Goal: Use online tool/utility: Utilize a website feature to perform a specific function

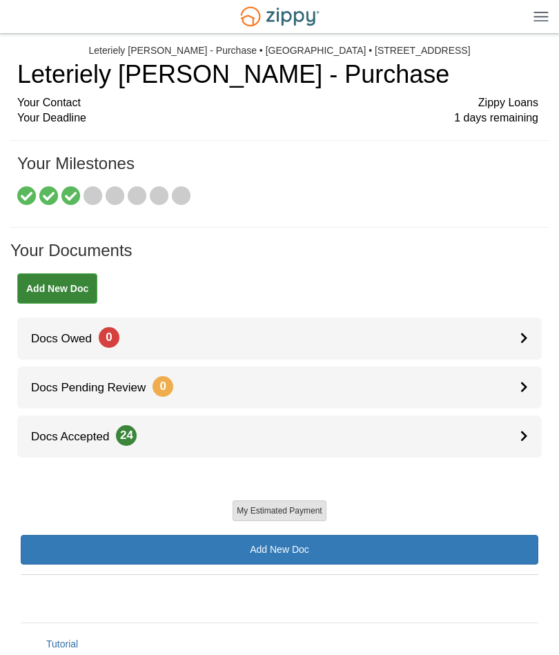
click at [290, 512] on button "My Estimated Payment" at bounding box center [278, 510] width 93 height 21
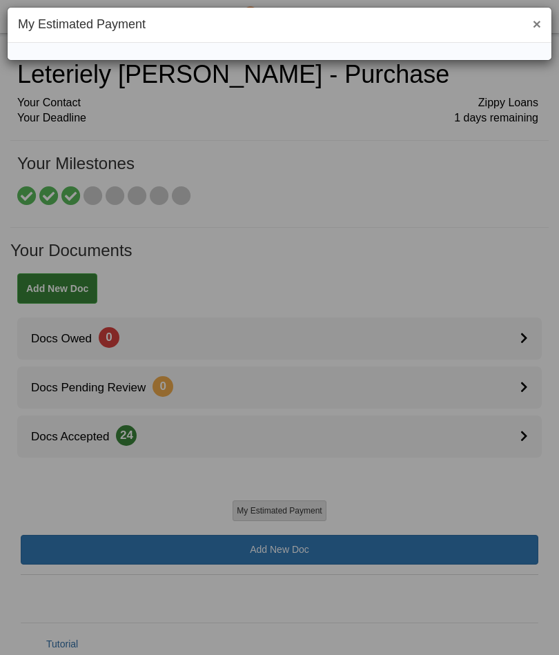
click at [312, 26] on h1 "My Estimated Payment" at bounding box center [279, 25] width 523 height 14
click at [130, 28] on h1 "My Estimated Payment" at bounding box center [279, 25] width 523 height 14
click at [321, 274] on div "× My Estimated Payment" at bounding box center [279, 327] width 559 height 655
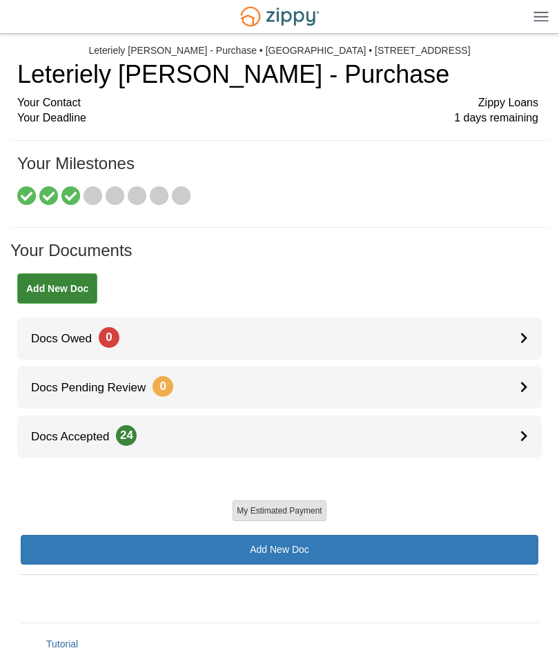
click at [292, 504] on button "My Estimated Payment" at bounding box center [278, 510] width 93 height 21
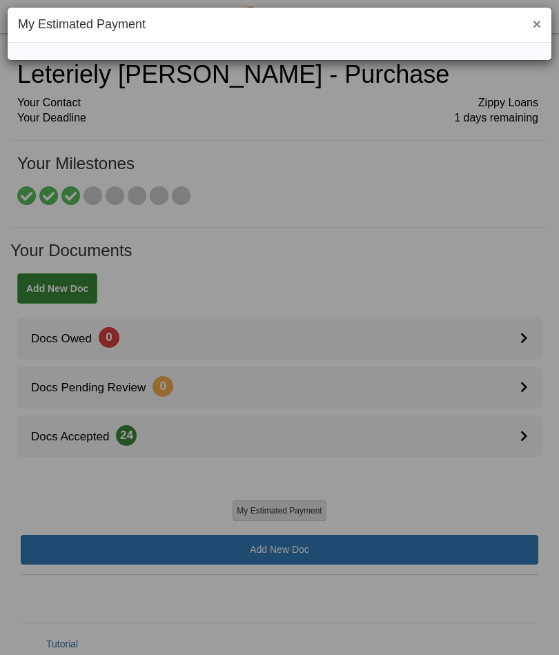
click at [355, 51] on div at bounding box center [280, 51] width 544 height 17
click at [138, 31] on h1 "My Estimated Payment" at bounding box center [279, 25] width 523 height 14
click at [138, 30] on h1 "My Estimated Payment" at bounding box center [279, 25] width 523 height 14
click at [122, 28] on h1 "My Estimated Payment" at bounding box center [279, 25] width 523 height 14
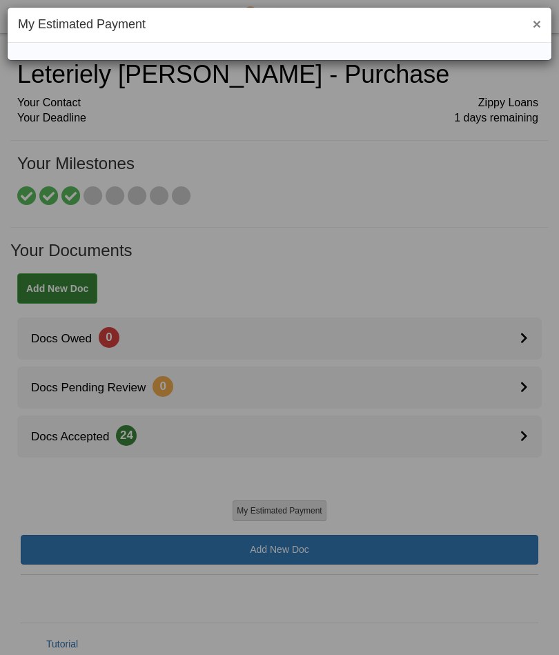
click at [128, 34] on div "× My Estimated Payment" at bounding box center [280, 30] width 544 height 25
click at [128, 33] on div "× My Estimated Payment" at bounding box center [280, 30] width 544 height 25
click at [39, 33] on div "× My Estimated Payment" at bounding box center [280, 30] width 544 height 25
